Goal: Transaction & Acquisition: Subscribe to service/newsletter

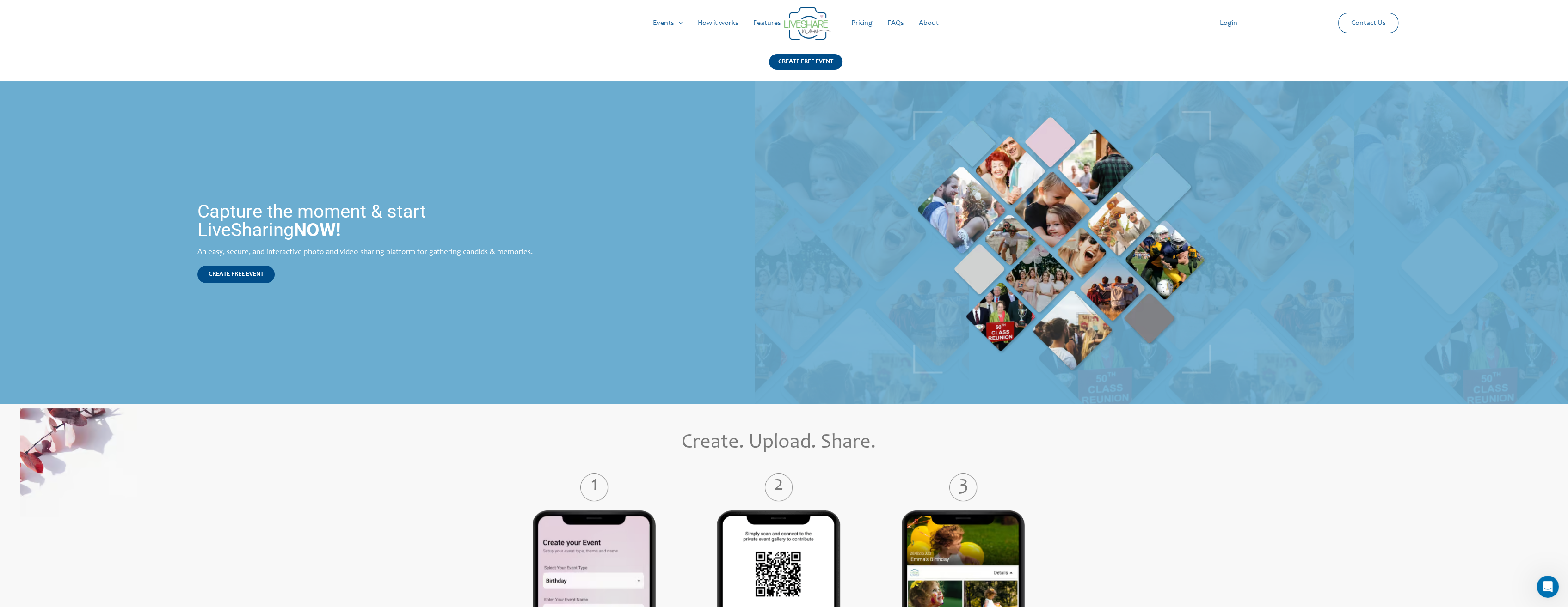
click at [864, 22] on link "Pricing" at bounding box center [861, 23] width 36 height 30
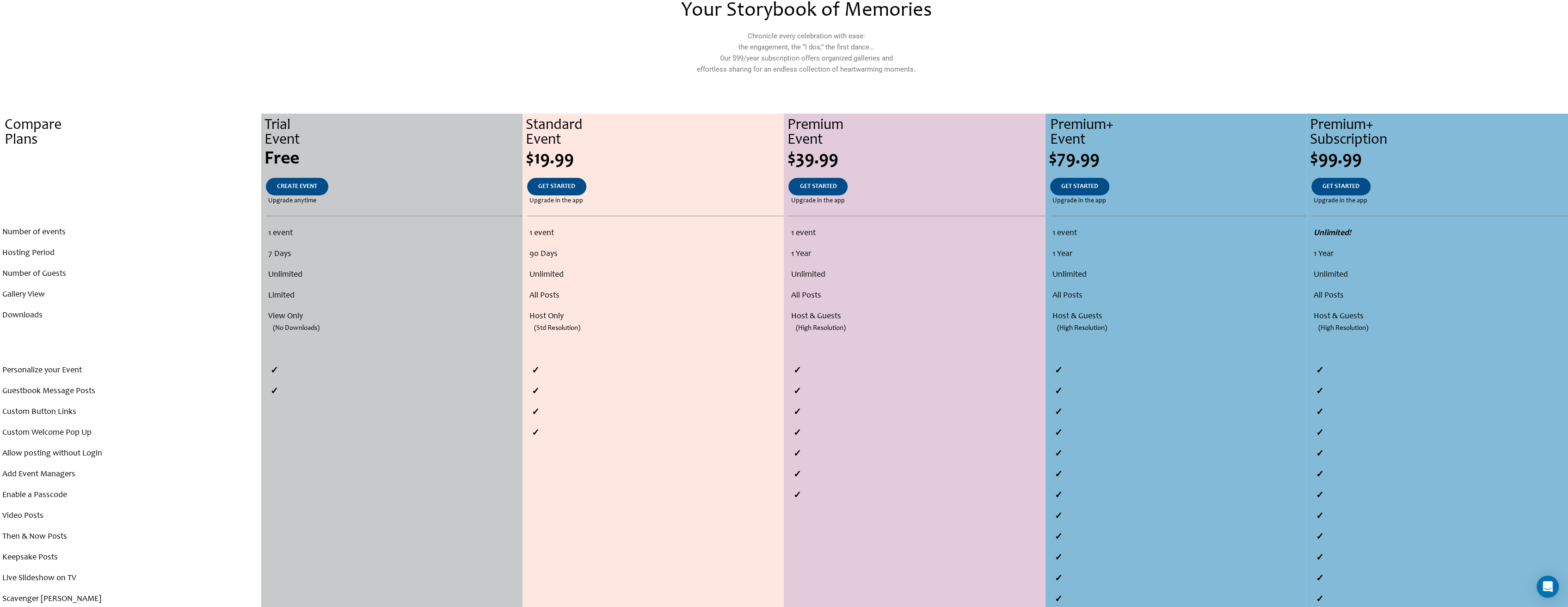
scroll to position [93, 0]
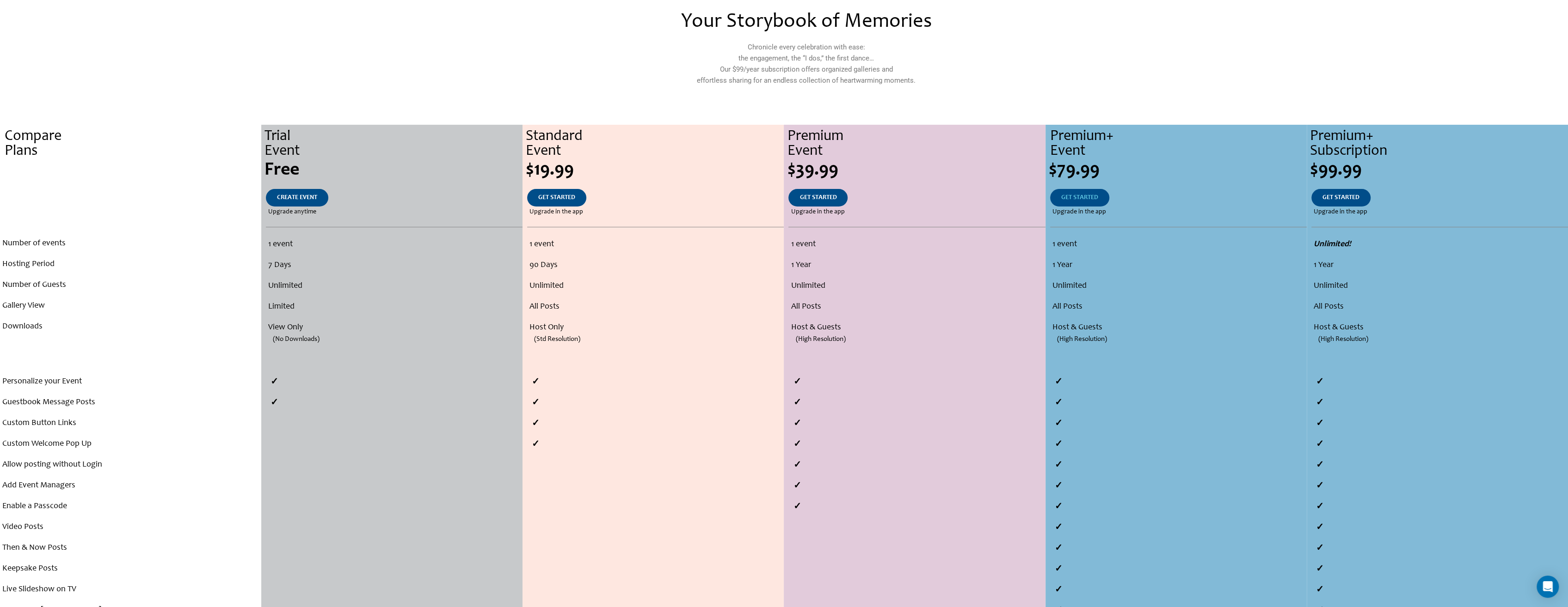
click at [1080, 198] on span "GET STARTED" at bounding box center [1079, 198] width 37 height 7
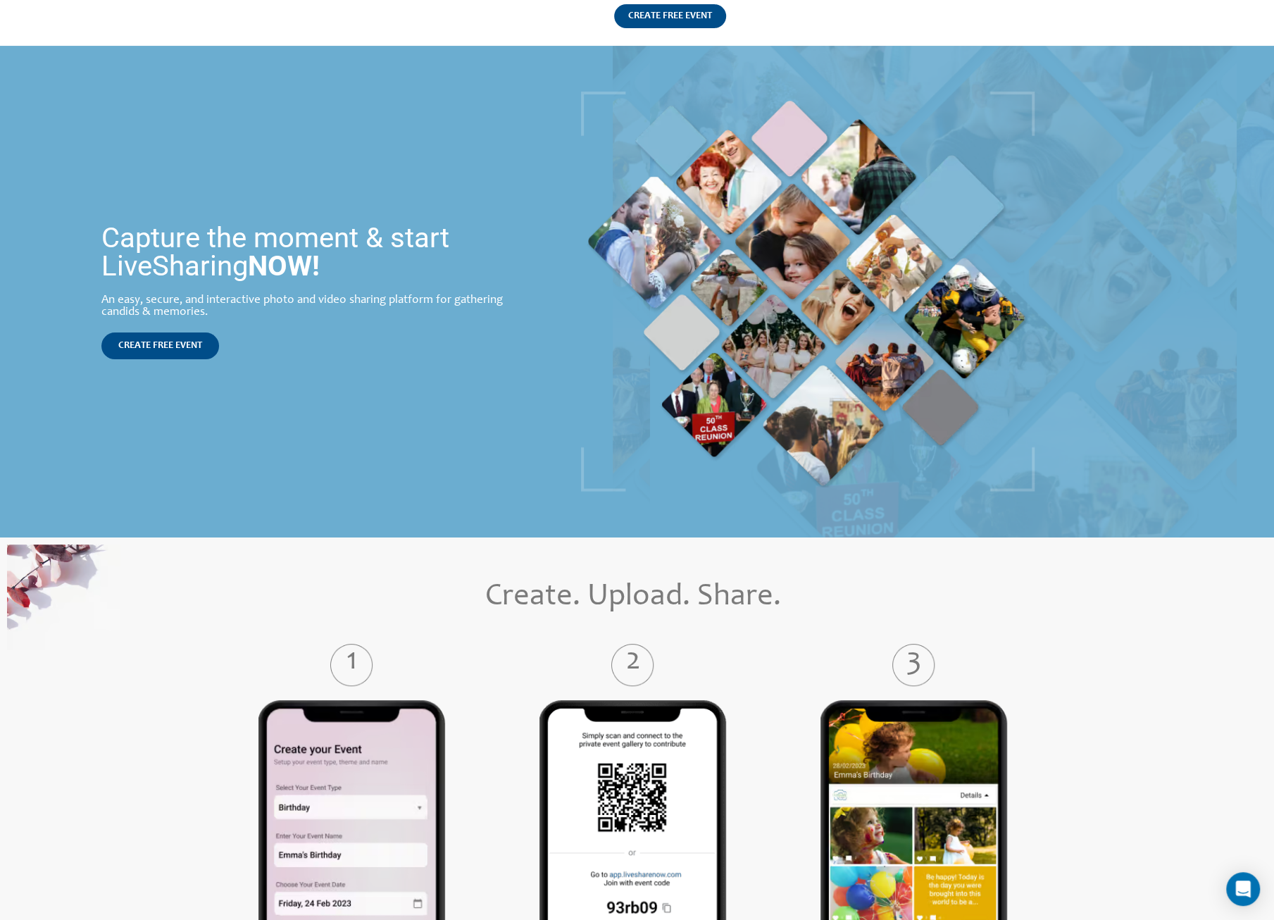
scroll to position [76, 0]
